Goal: Information Seeking & Learning: Learn about a topic

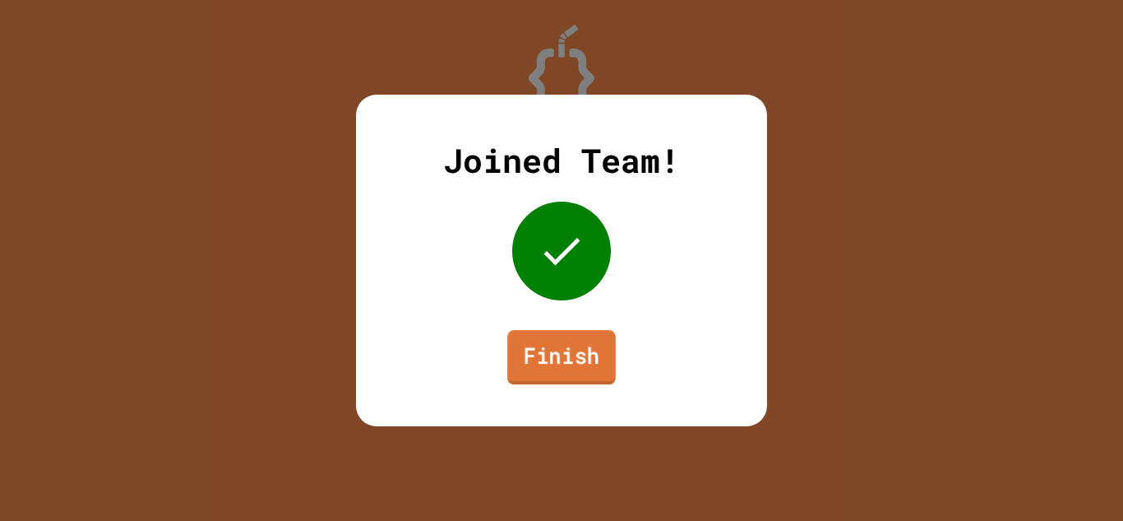
click at [549, 353] on link "Finish" at bounding box center [561, 357] width 109 height 54
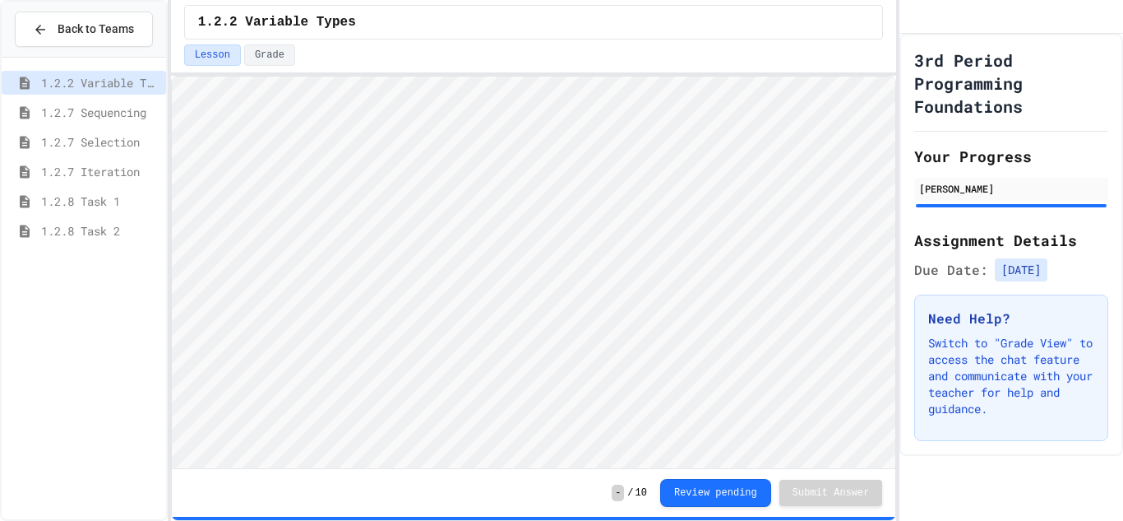
scroll to position [2, 0]
click at [106, 178] on span "1.2.7 Iteration" at bounding box center [100, 171] width 118 height 17
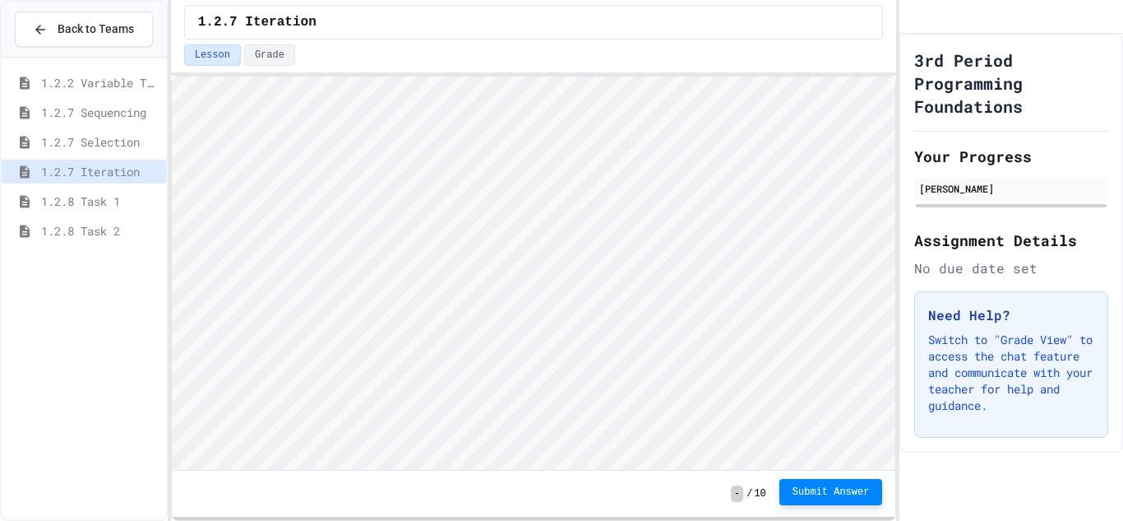
click at [817, 498] on span "Submit Answer" at bounding box center [831, 491] width 77 height 13
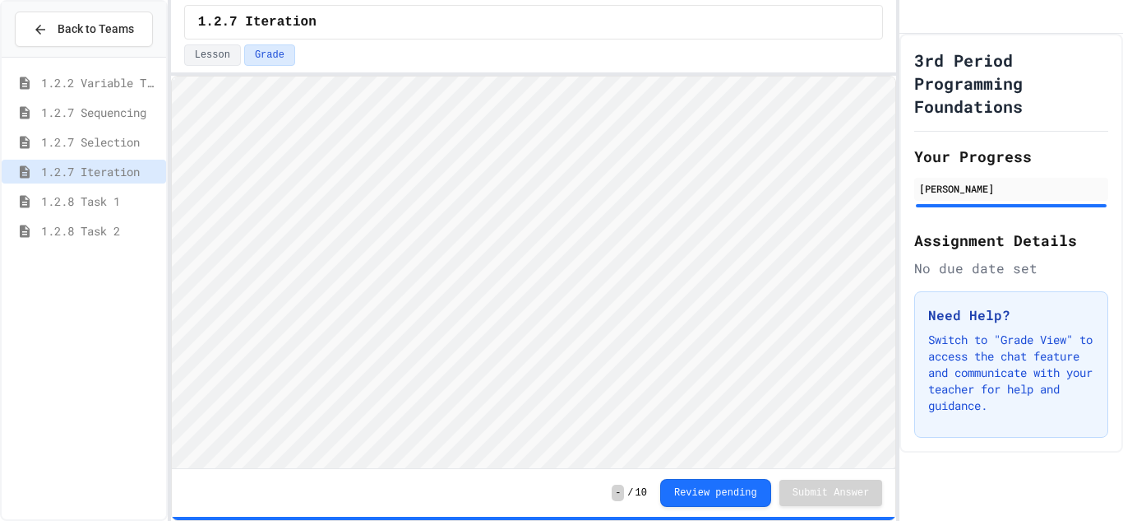
click at [38, 147] on div "1.2.7 Selection" at bounding box center [84, 142] width 164 height 24
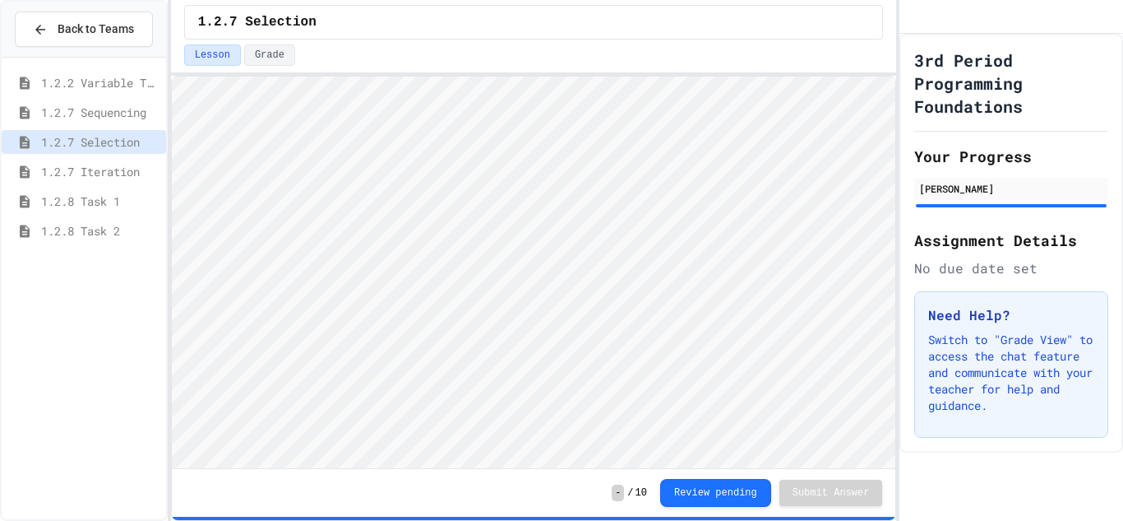
click at [57, 109] on span "1.2.7 Sequencing" at bounding box center [100, 112] width 118 height 17
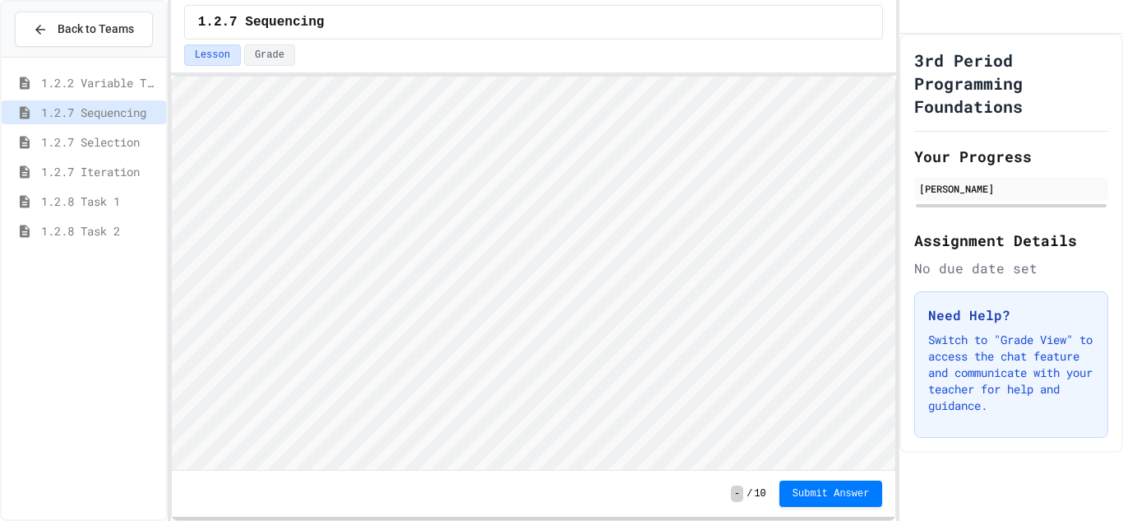
scroll to position [2, 0]
click at [138, 79] on span "1.2.2 Variable Types" at bounding box center [100, 82] width 118 height 17
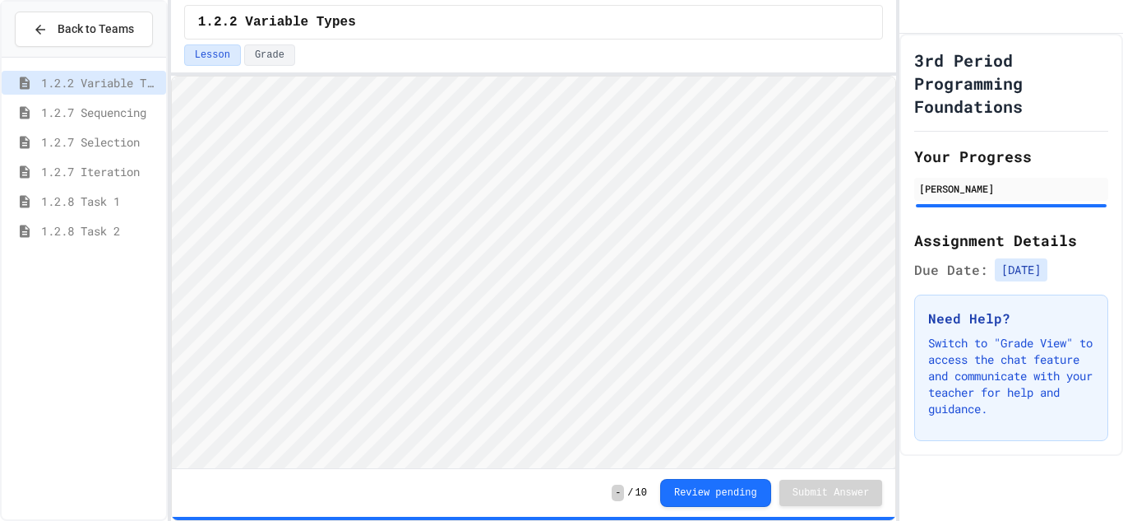
click at [72, 170] on span "1.2.7 Iteration" at bounding box center [100, 171] width 118 height 17
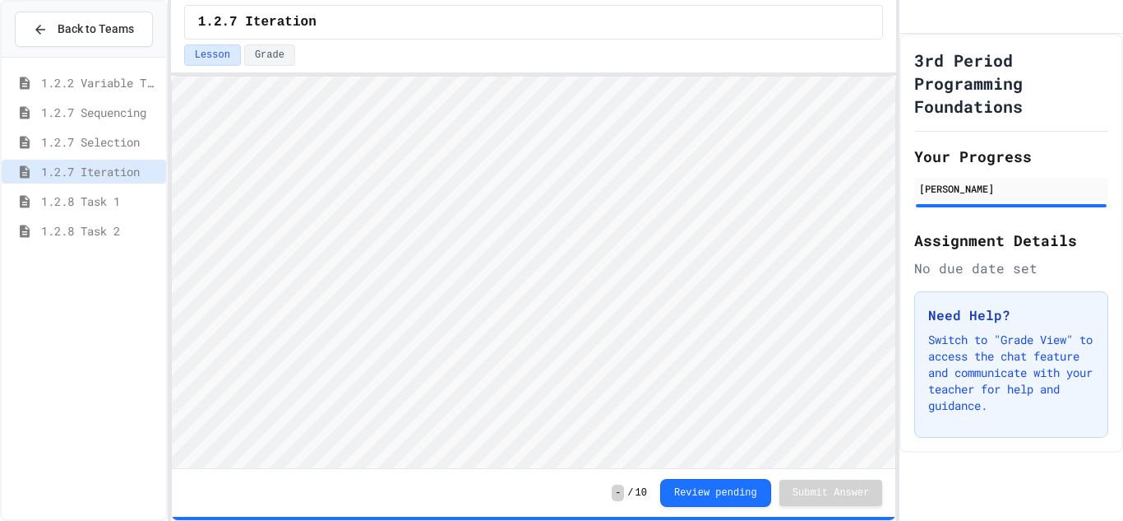
scroll to position [2, 0]
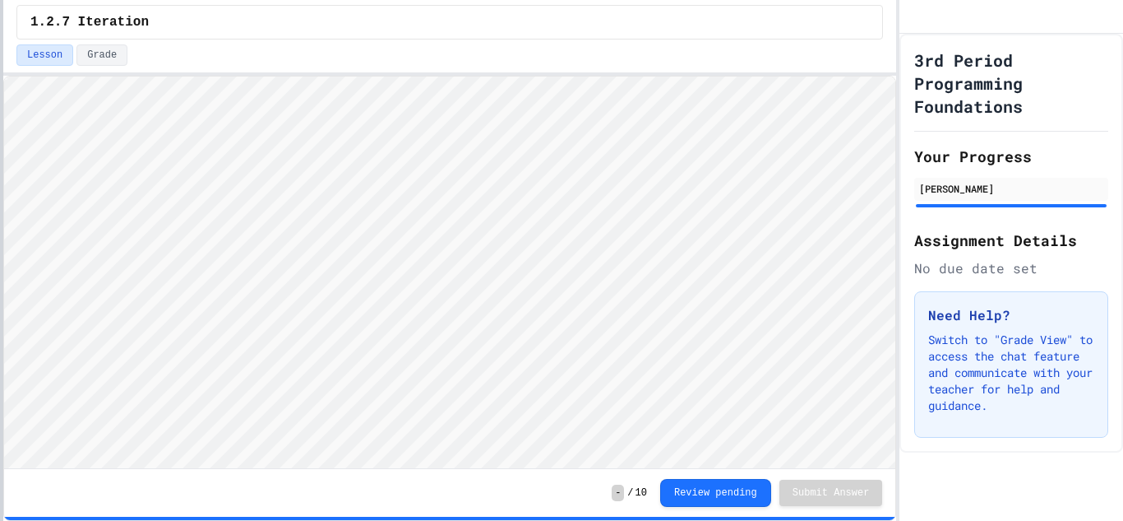
click at [0, 214] on div at bounding box center [1, 260] width 3 height 521
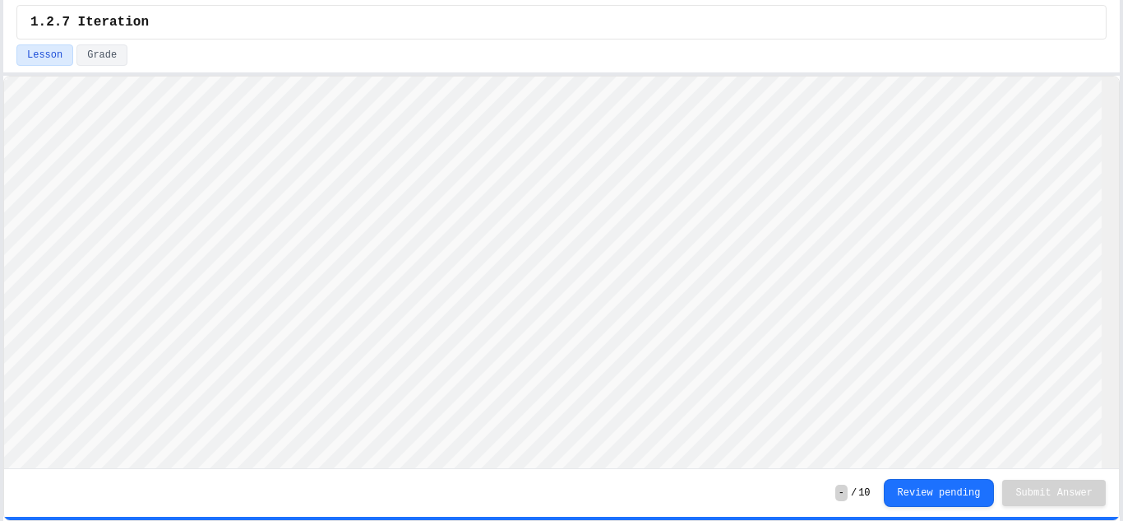
click at [1123, 278] on div "Back to Teams 1.2.2 Variable Types 1.2.7 Sequencing 1.2.7 Selection 1.2.7 Itera…" at bounding box center [561, 260] width 1123 height 521
click at [109, 51] on button "Grade" at bounding box center [101, 54] width 51 height 21
click at [42, 53] on button "Lesson" at bounding box center [44, 54] width 57 height 21
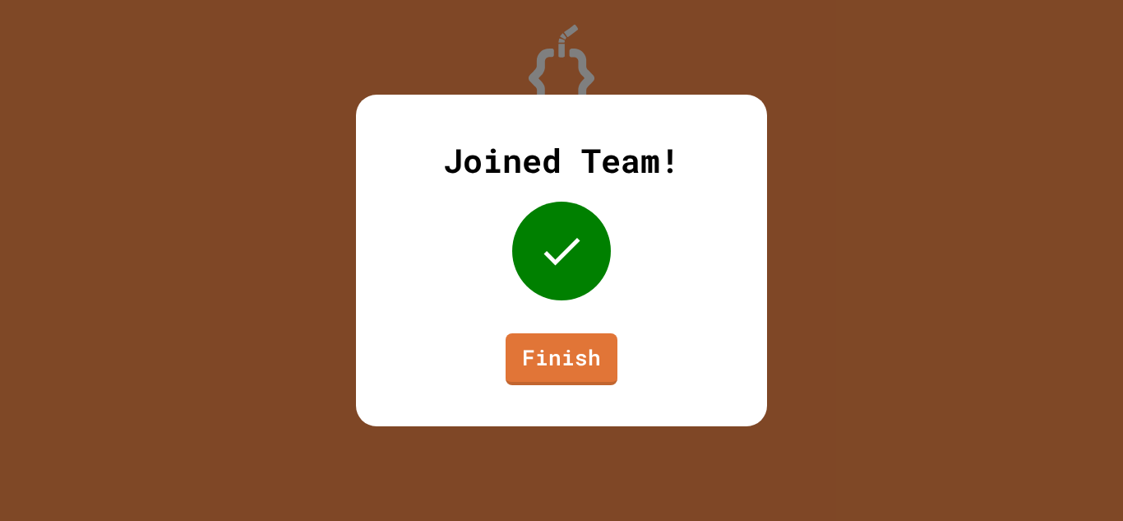
click at [535, 350] on link "Finish" at bounding box center [562, 359] width 112 height 52
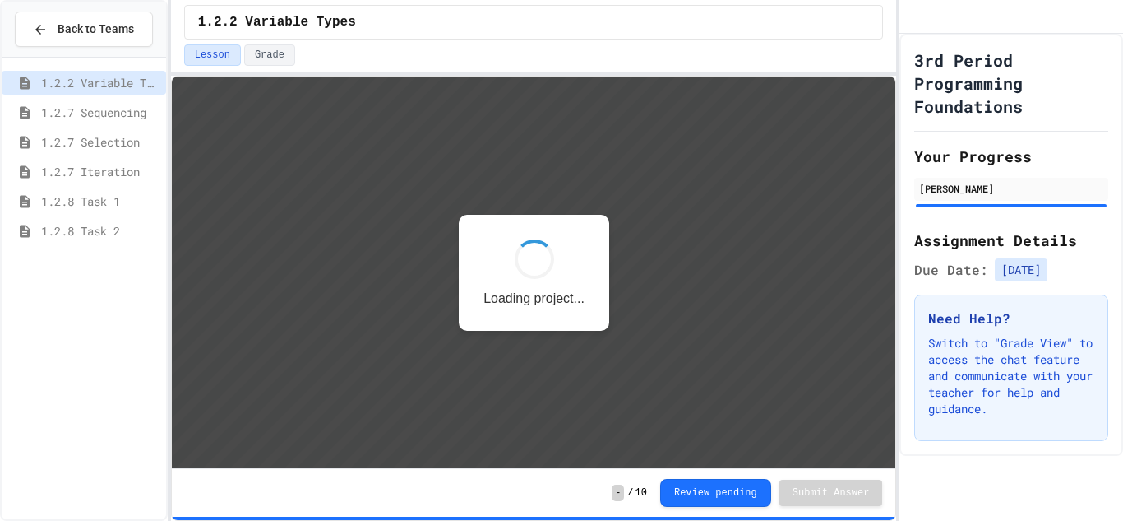
scroll to position [2, 0]
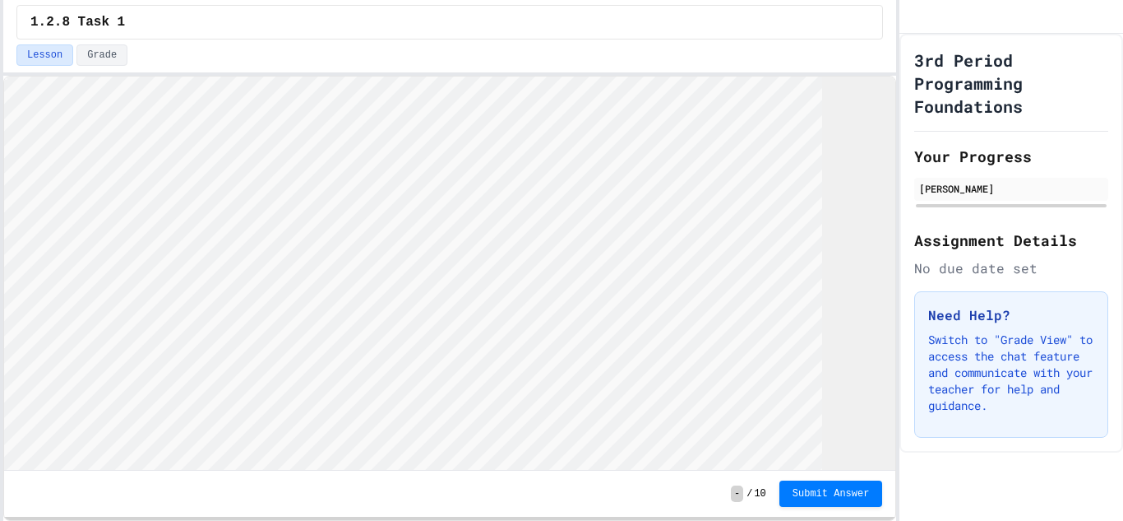
click at [0, 215] on div "Back to Teams 1.2.2 Variable Types 1.2.7 Sequencing 1.2.7 Selection 1.2.7 Itera…" at bounding box center [561, 260] width 1123 height 521
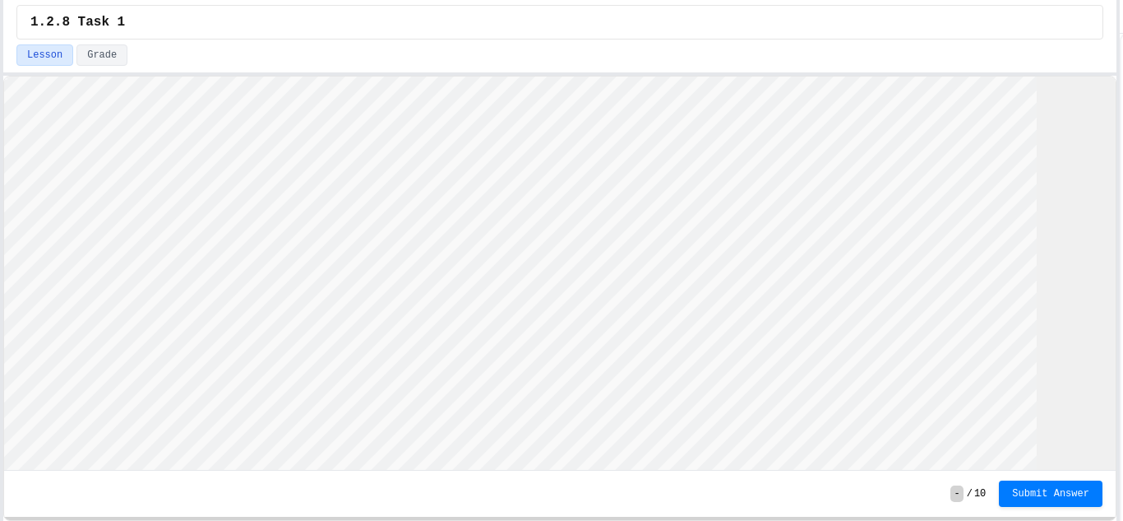
click at [1123, 229] on div "Back to Teams 1.2.2 Variable Types 1.2.7 Sequencing 1.2.7 Selection 1.2.7 Itera…" at bounding box center [561, 260] width 1123 height 521
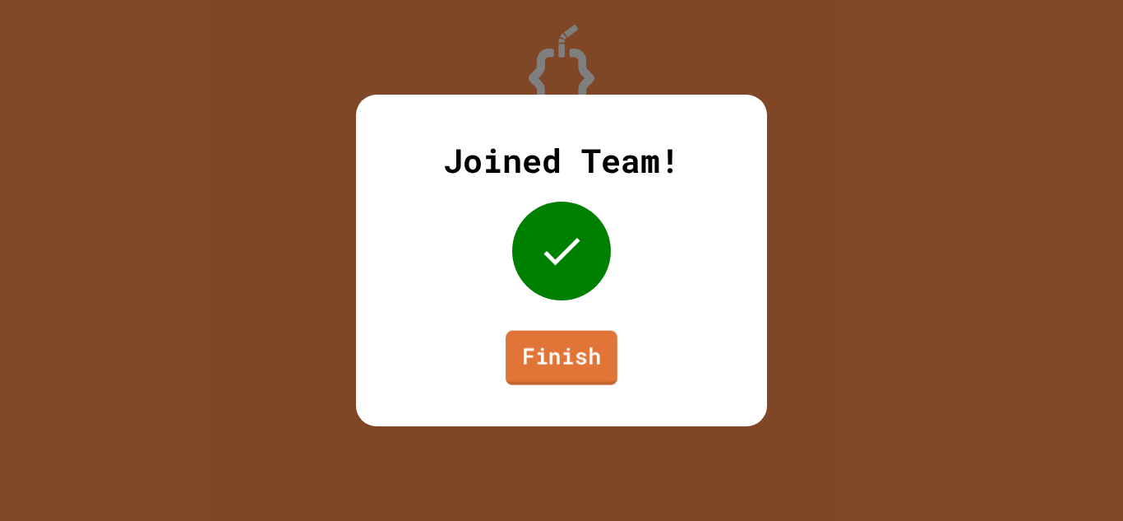
click at [560, 367] on link "Finish" at bounding box center [562, 358] width 112 height 54
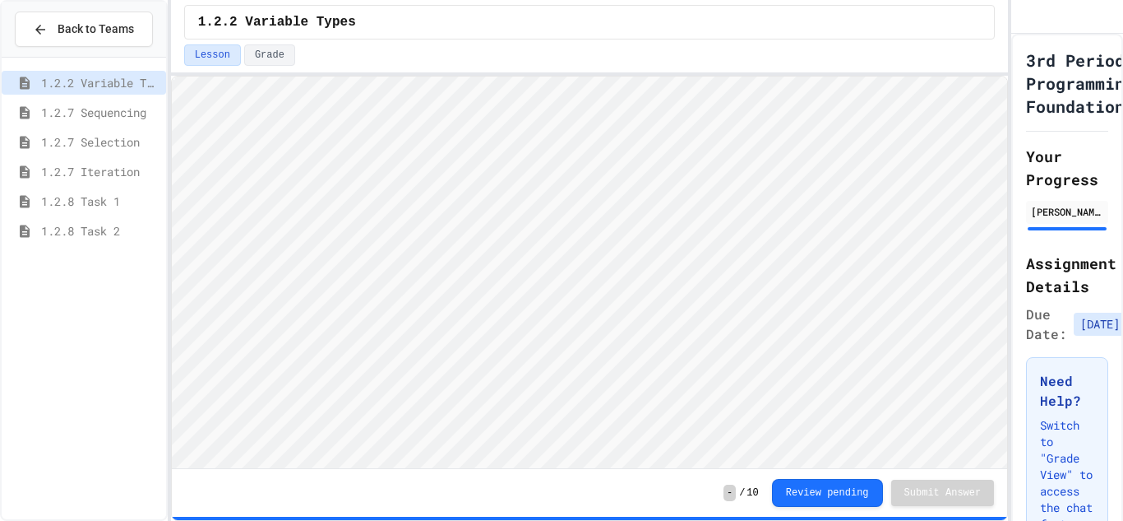
click at [104, 230] on span "1.2.8 Task 2" at bounding box center [100, 230] width 118 height 17
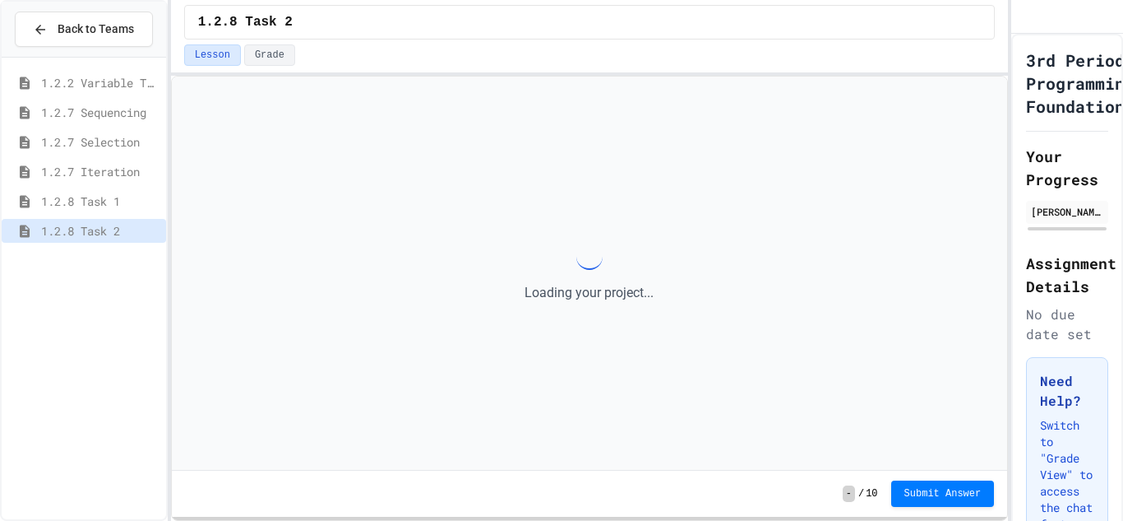
click at [104, 230] on span "1.2.8 Task 2" at bounding box center [100, 230] width 118 height 17
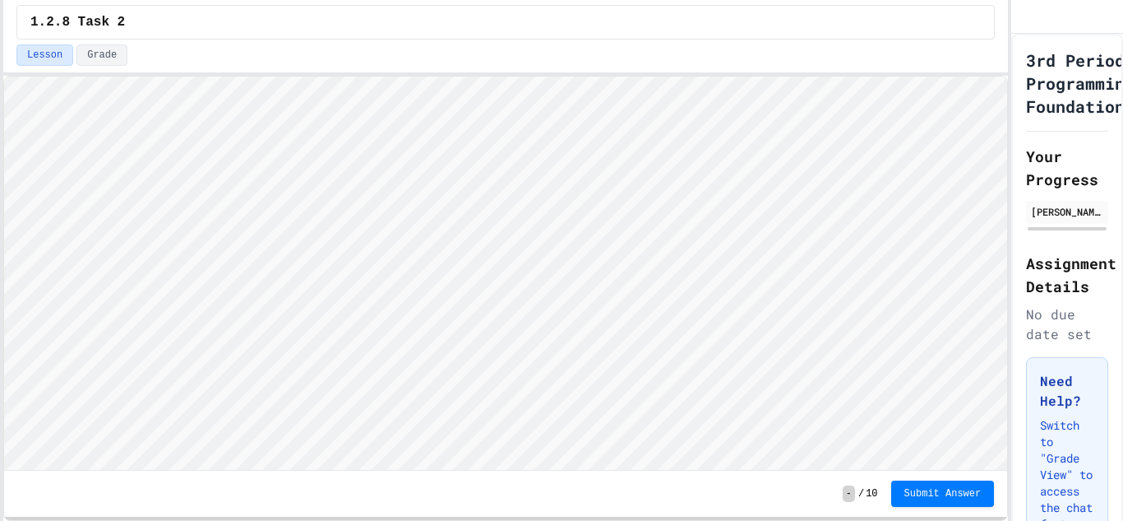
click at [0, 227] on div "Back to Teams 1.2.2 Variable Types 1.2.7 Sequencing 1.2.7 Selection 1.2.7 Itera…" at bounding box center [561, 260] width 1123 height 521
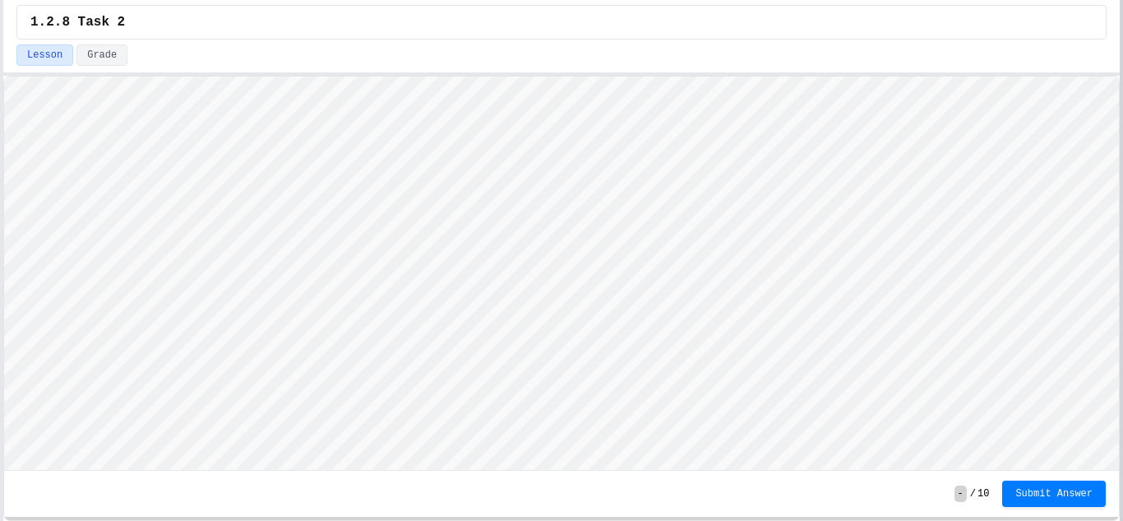
click at [1123, 214] on div at bounding box center [1121, 260] width 3 height 521
type textarea "*****"
type textarea "**********"
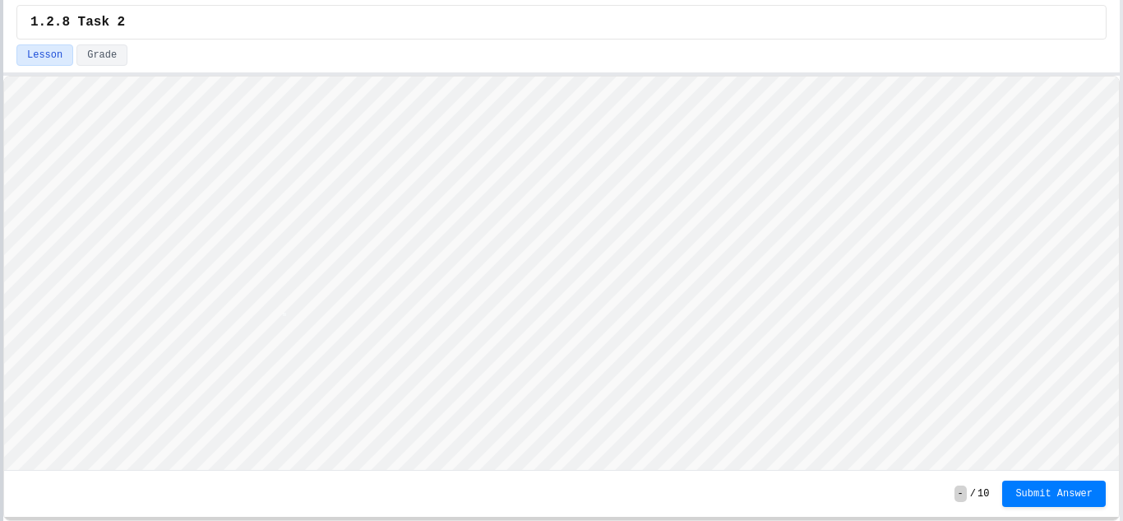
scroll to position [2, 0]
click at [1082, 503] on button "Submit Answer" at bounding box center [1055, 492] width 104 height 26
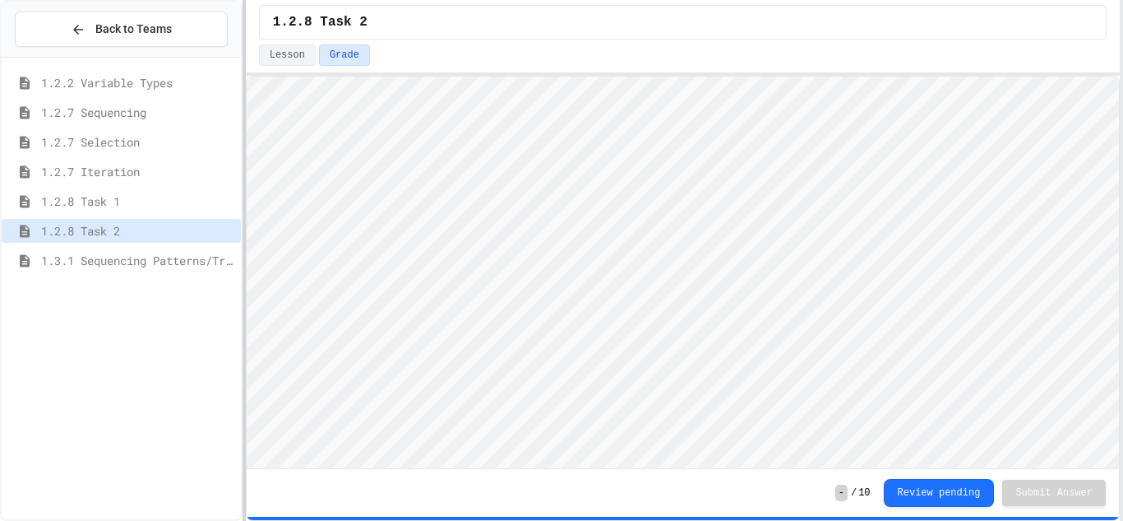
click at [245, 225] on div at bounding box center [244, 260] width 3 height 521
click at [152, 193] on span "1.2.8 Task 1" at bounding box center [137, 200] width 193 height 17
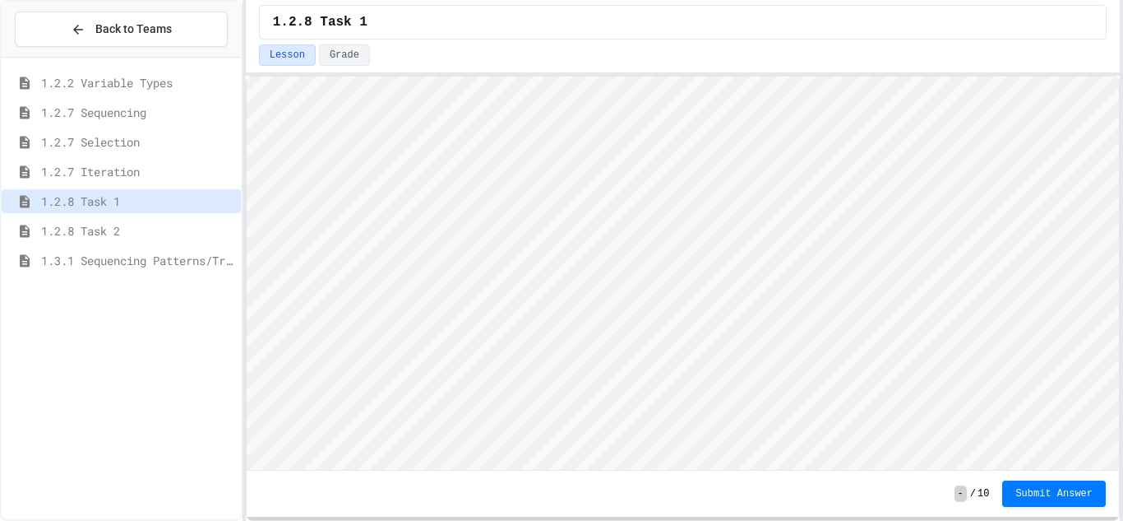
click at [93, 262] on span "1.3.1 Sequencing Patterns/Trends" at bounding box center [137, 260] width 193 height 17
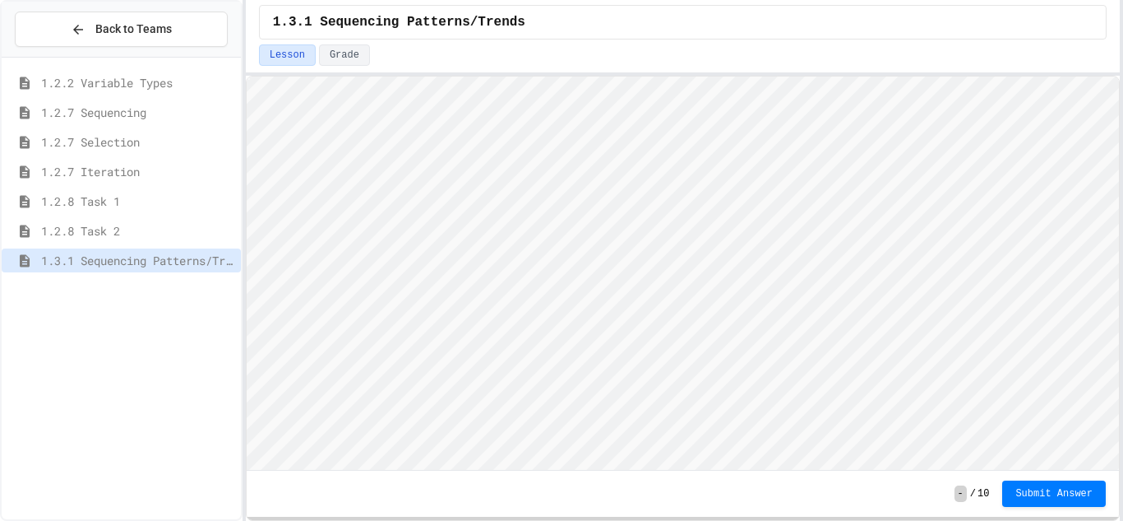
scroll to position [2, 0]
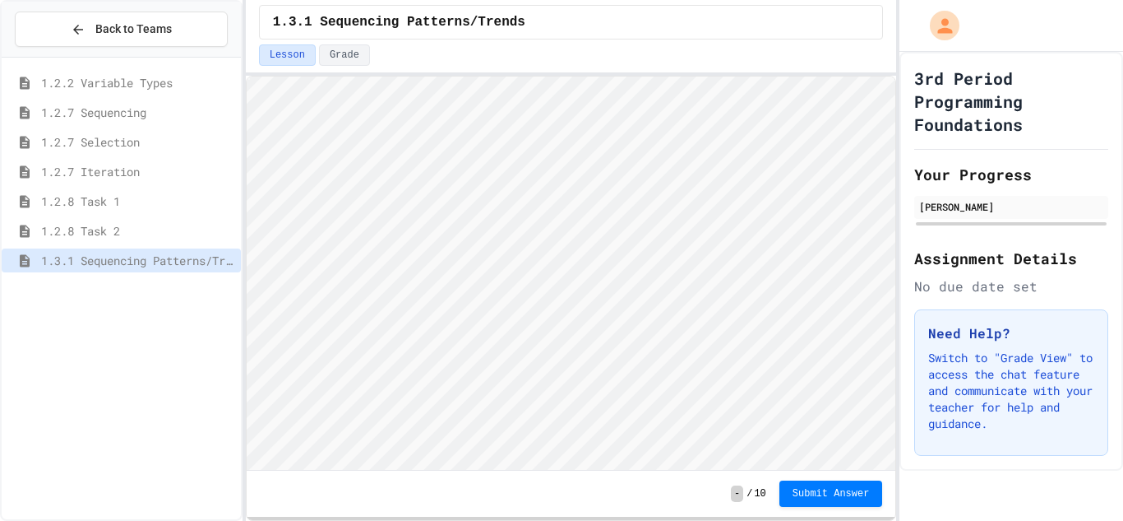
scroll to position [2, 0]
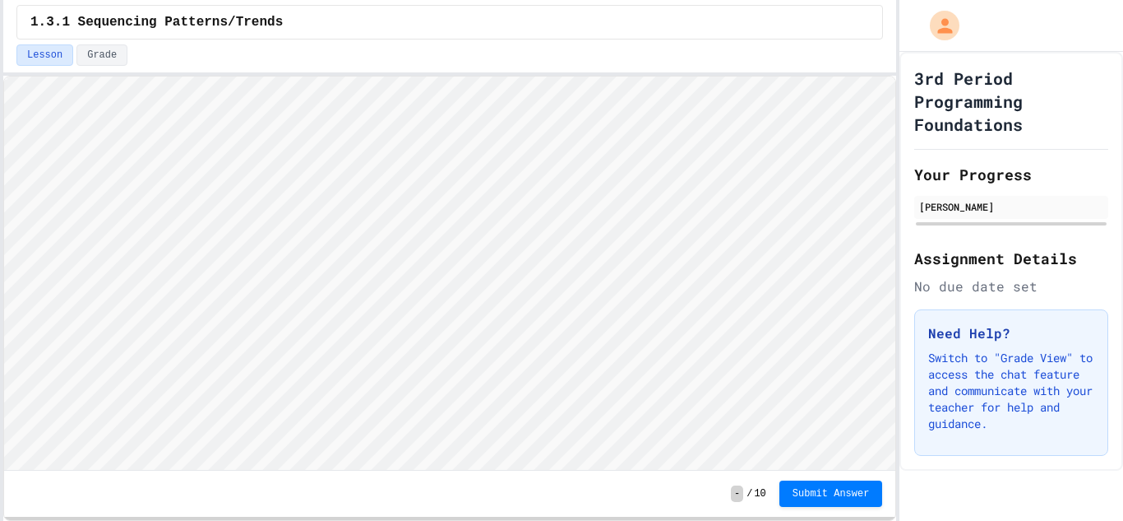
click at [0, 257] on div "Back to Teams 1.2.2 Variable Types 1.2.7 Sequencing 1.2.7 Selection 1.2.7 Itera…" at bounding box center [561, 260] width 1123 height 521
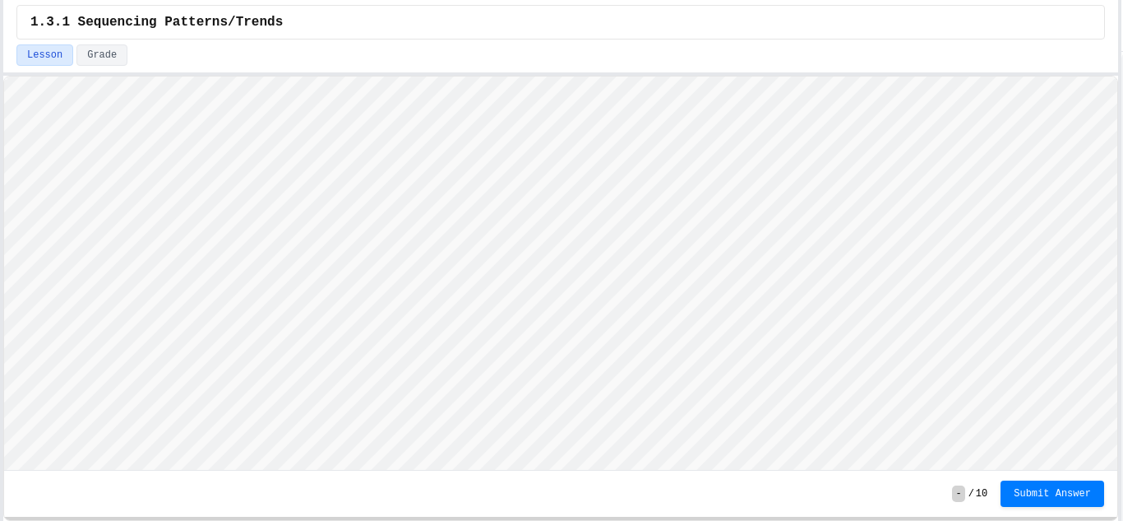
click at [1121, 238] on div "Back to Teams 1.2.2 Variable Types 1.2.7 Sequencing 1.2.7 Selection 1.2.7 Itera…" at bounding box center [561, 260] width 1123 height 521
type textarea "****"
type textarea "******"
type textarea "*"
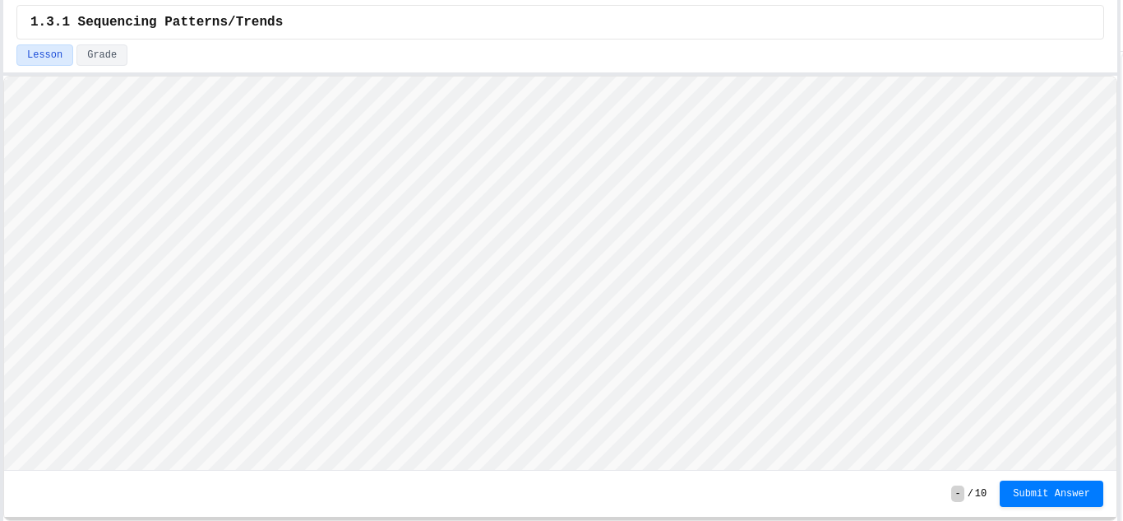
type textarea "**"
type textarea "*"
click at [1053, 497] on span "Submit Answer" at bounding box center [1051, 491] width 77 height 13
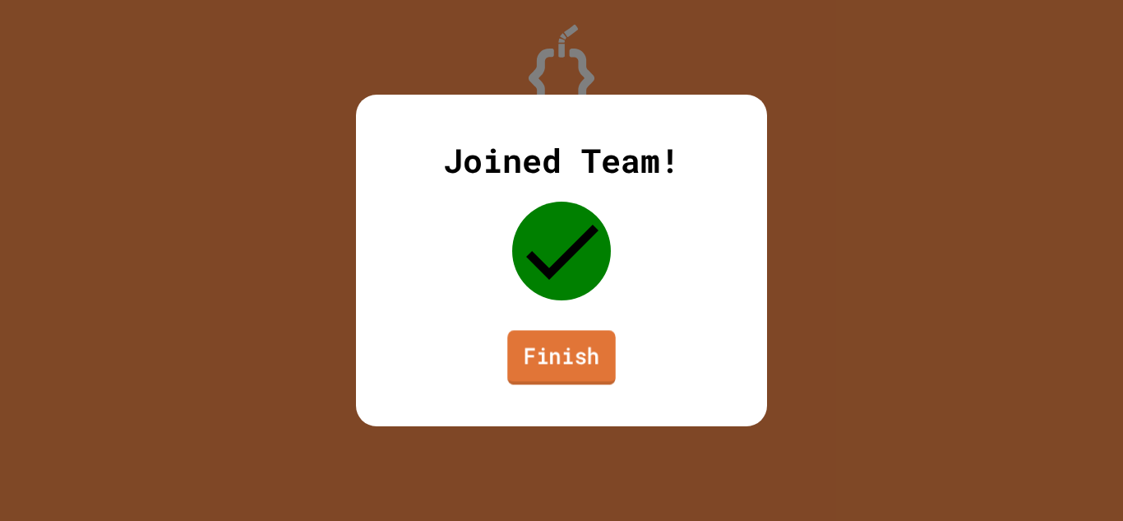
click at [540, 345] on link "Finish" at bounding box center [561, 357] width 109 height 54
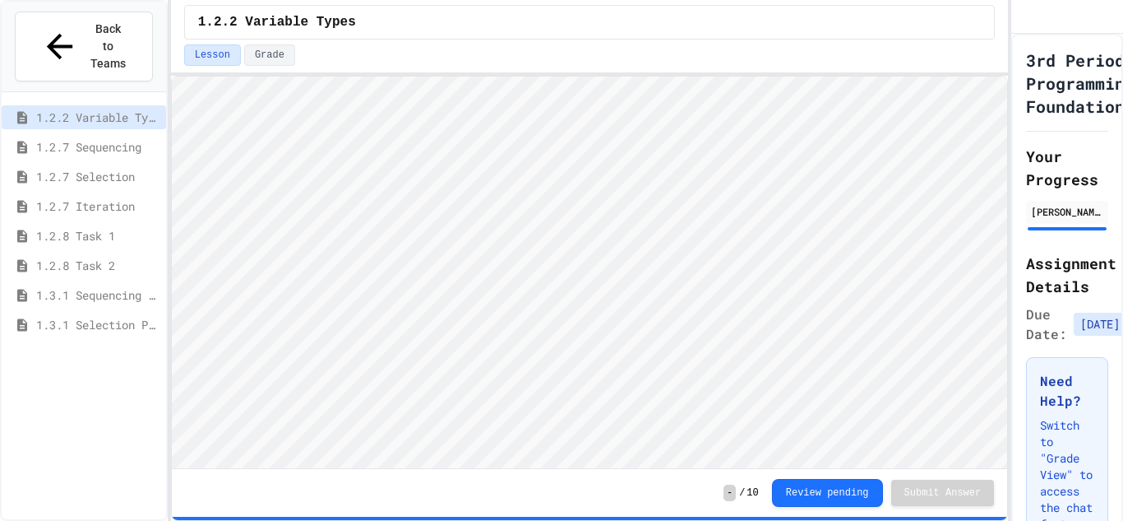
scroll to position [2, 0]
click at [118, 316] on span "1.3.1 Selection Patterns/Trends" at bounding box center [97, 324] width 123 height 17
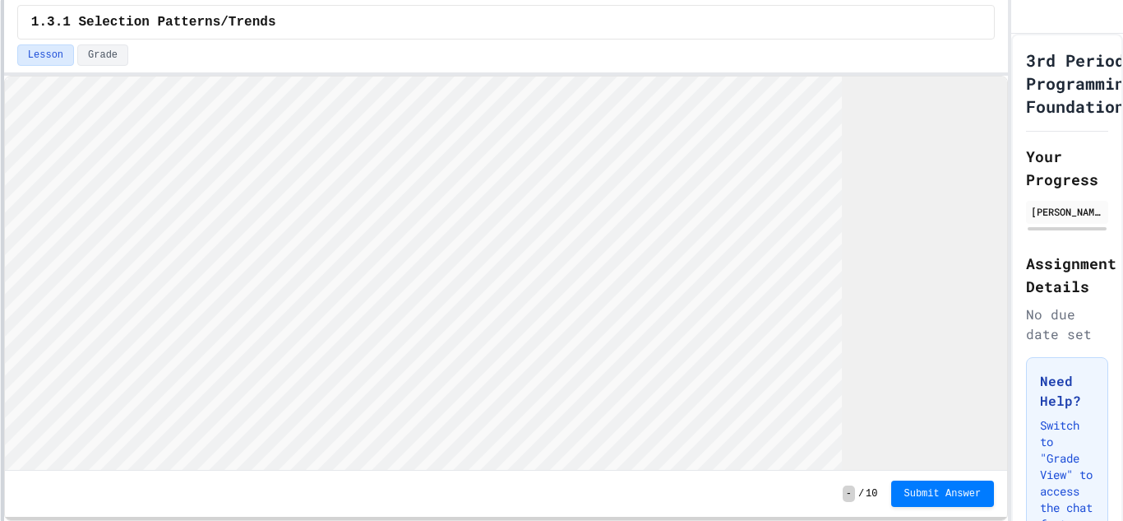
click at [1, 248] on div at bounding box center [2, 260] width 3 height 521
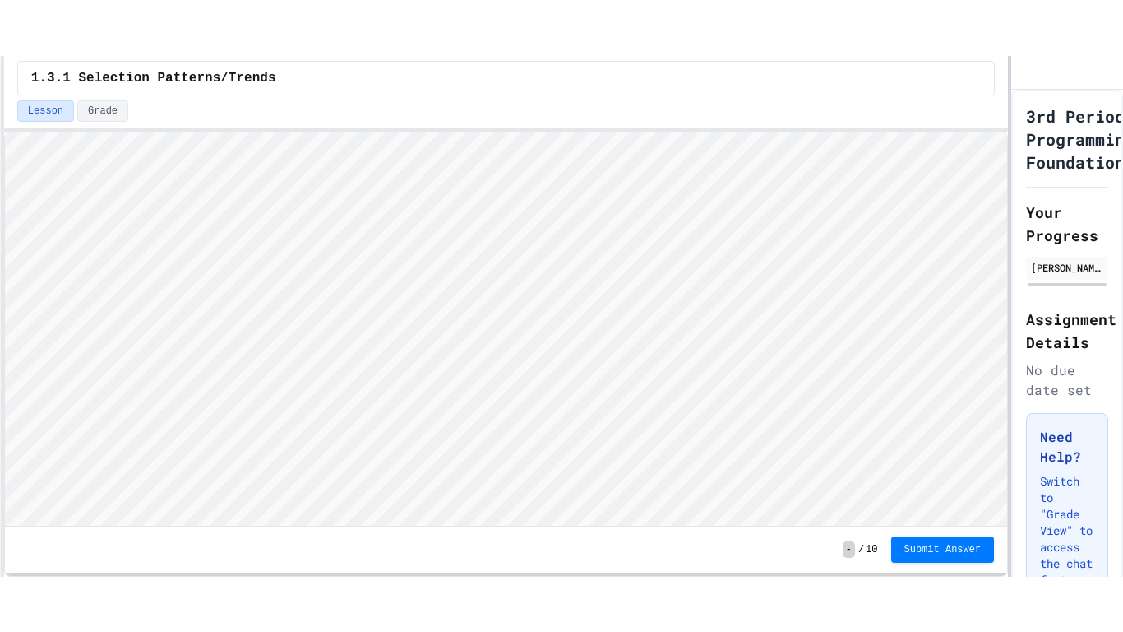
scroll to position [2, 0]
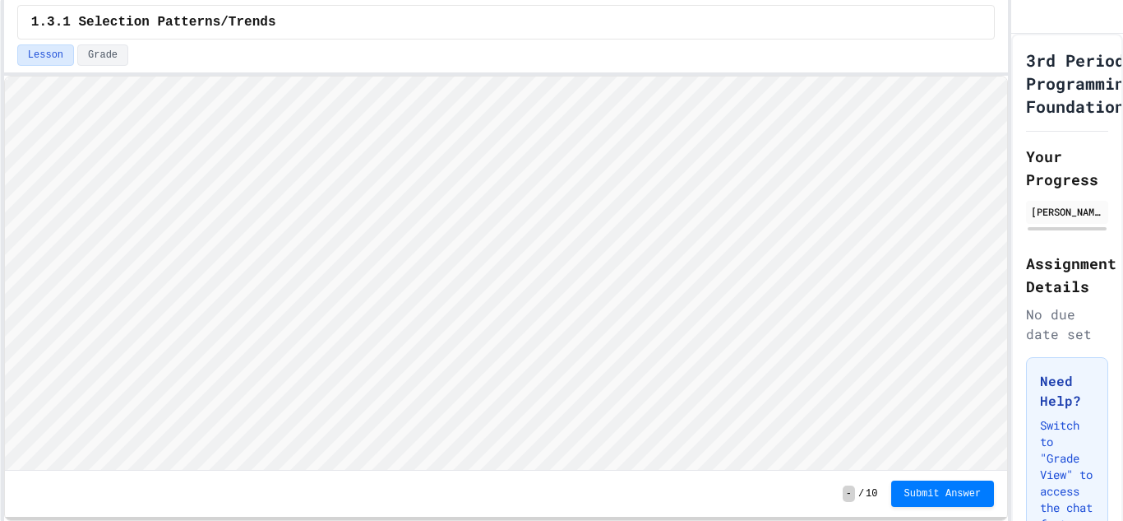
click at [1007, 76] on html "Loading project... ! Error Loading Project There was an error loading the proje…" at bounding box center [505, 76] width 1003 height 0
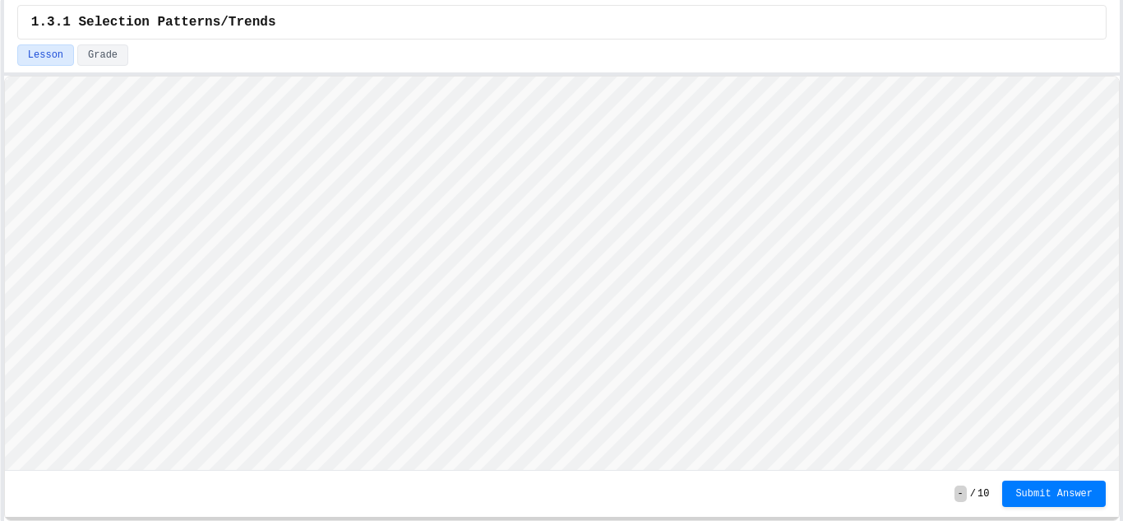
click at [1123, 266] on div "Back to Teams 1.2.2 Variable Types 1.2.7 Sequencing 1.2.7 Selection 1.2.7 Itera…" at bounding box center [561, 260] width 1123 height 521
click at [584, 36] on div "1.3.1 Selection Patterns/Trends Lesson Grade - / 10 Submit Answer" at bounding box center [562, 260] width 1116 height 521
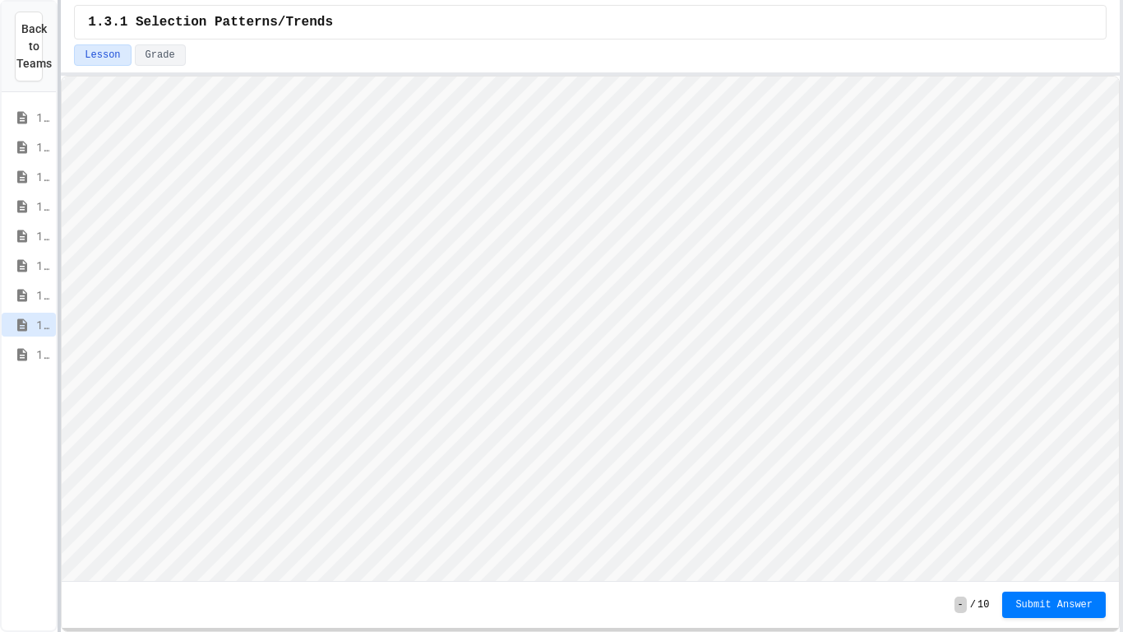
click at [61, 262] on div at bounding box center [59, 316] width 3 height 632
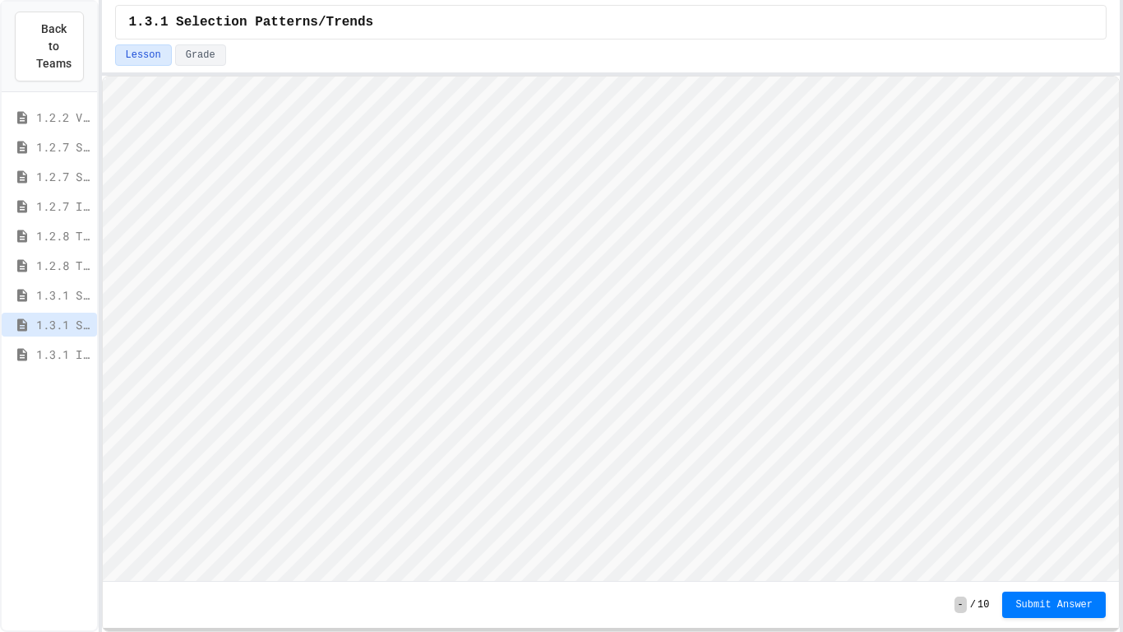
click at [45, 357] on span "1.3.1 Iteration Patterns/Trends" at bounding box center [63, 353] width 54 height 17
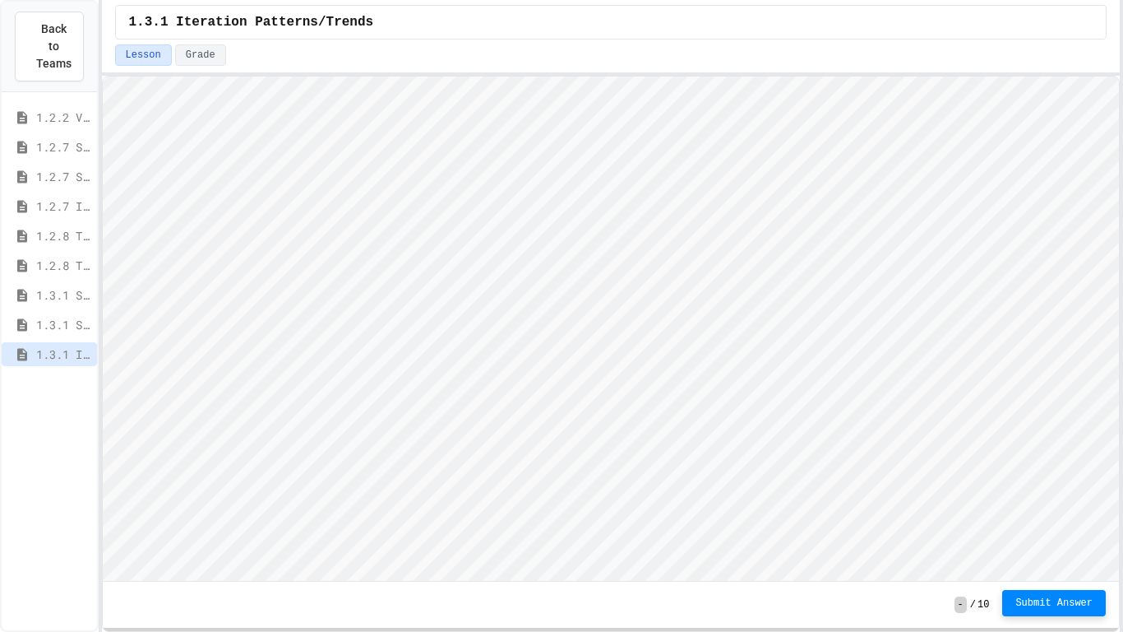
click at [1099, 520] on button "Submit Answer" at bounding box center [1055, 603] width 104 height 26
